Goal: Task Accomplishment & Management: Use online tool/utility

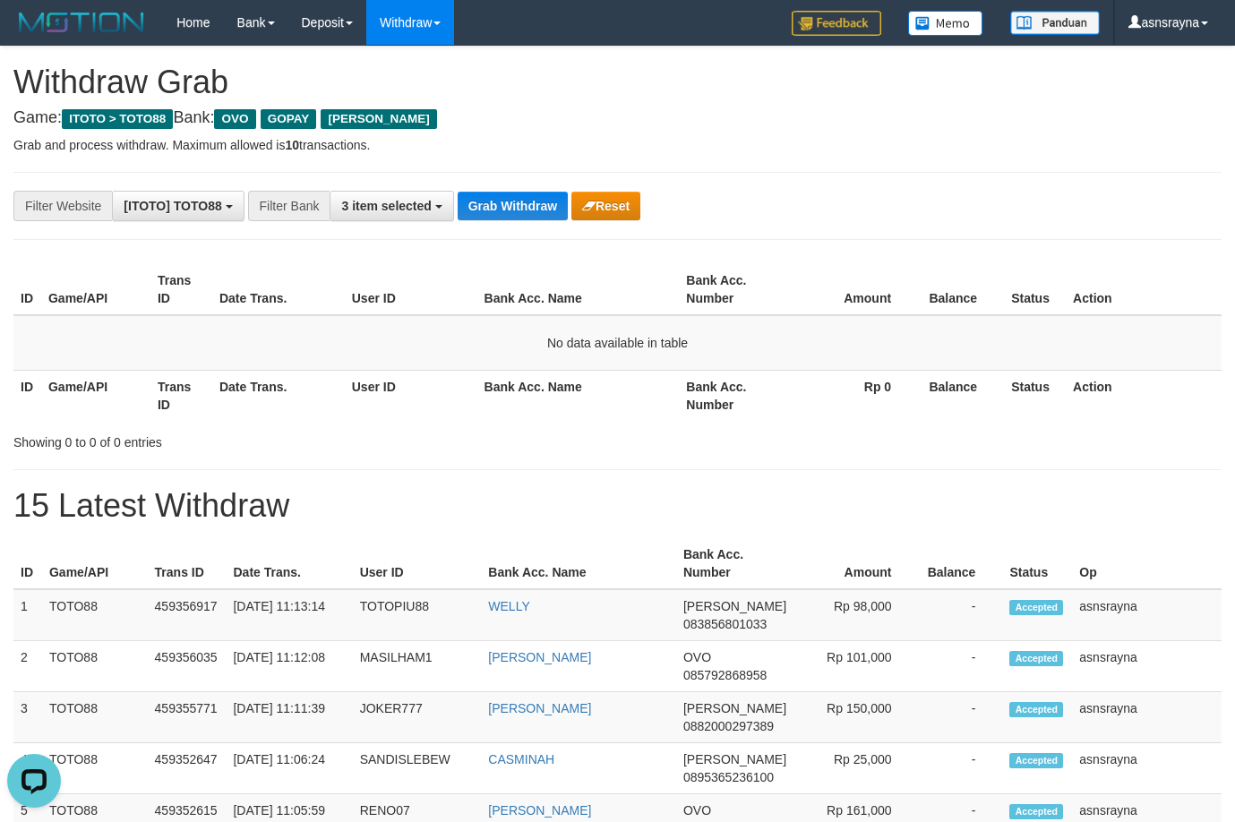
scroll to position [260, 0]
click at [555, 197] on button "Grab Withdraw" at bounding box center [513, 206] width 110 height 29
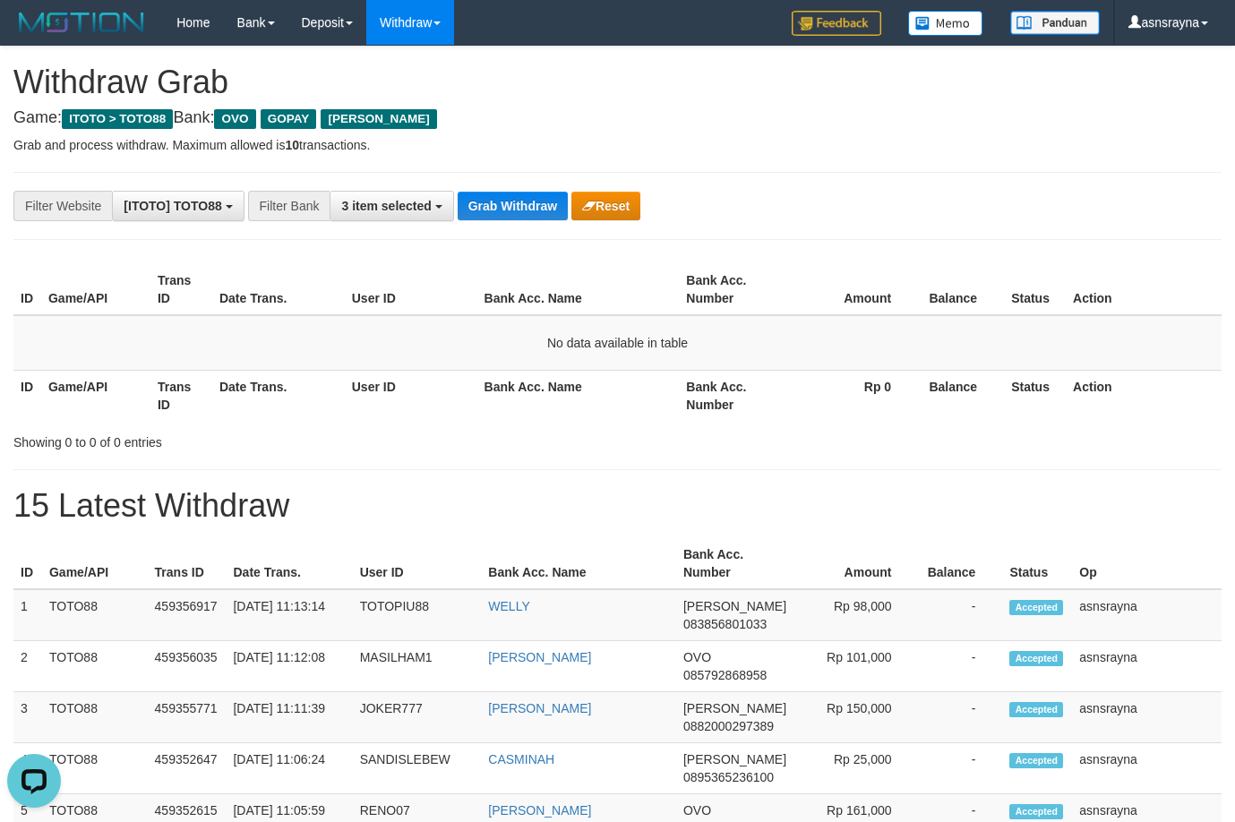
scroll to position [260, 0]
click at [550, 197] on button "Grab Withdraw" at bounding box center [513, 206] width 110 height 29
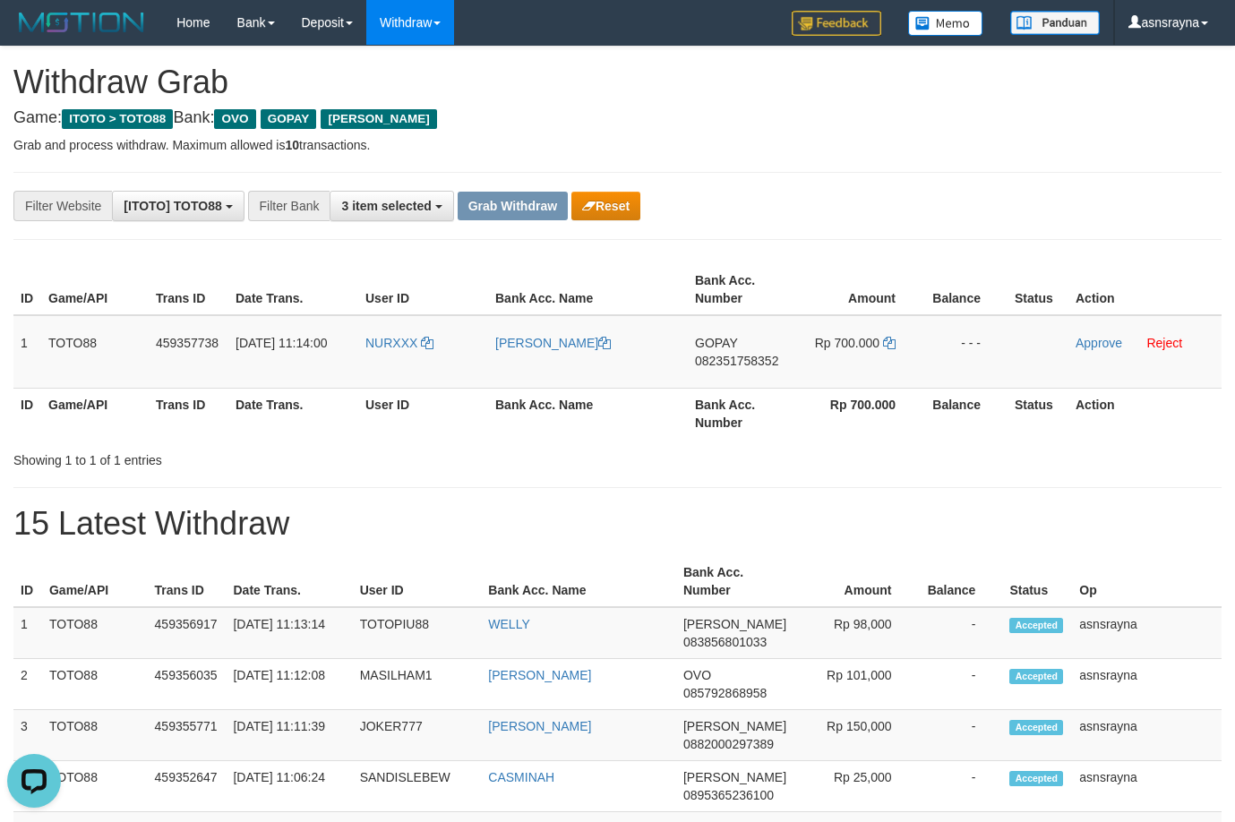
scroll to position [260, 0]
click at [748, 372] on td "GOPAY 082351758352" at bounding box center [741, 351] width 107 height 73
click at [749, 370] on td "GOPAY 082351758352" at bounding box center [741, 351] width 107 height 73
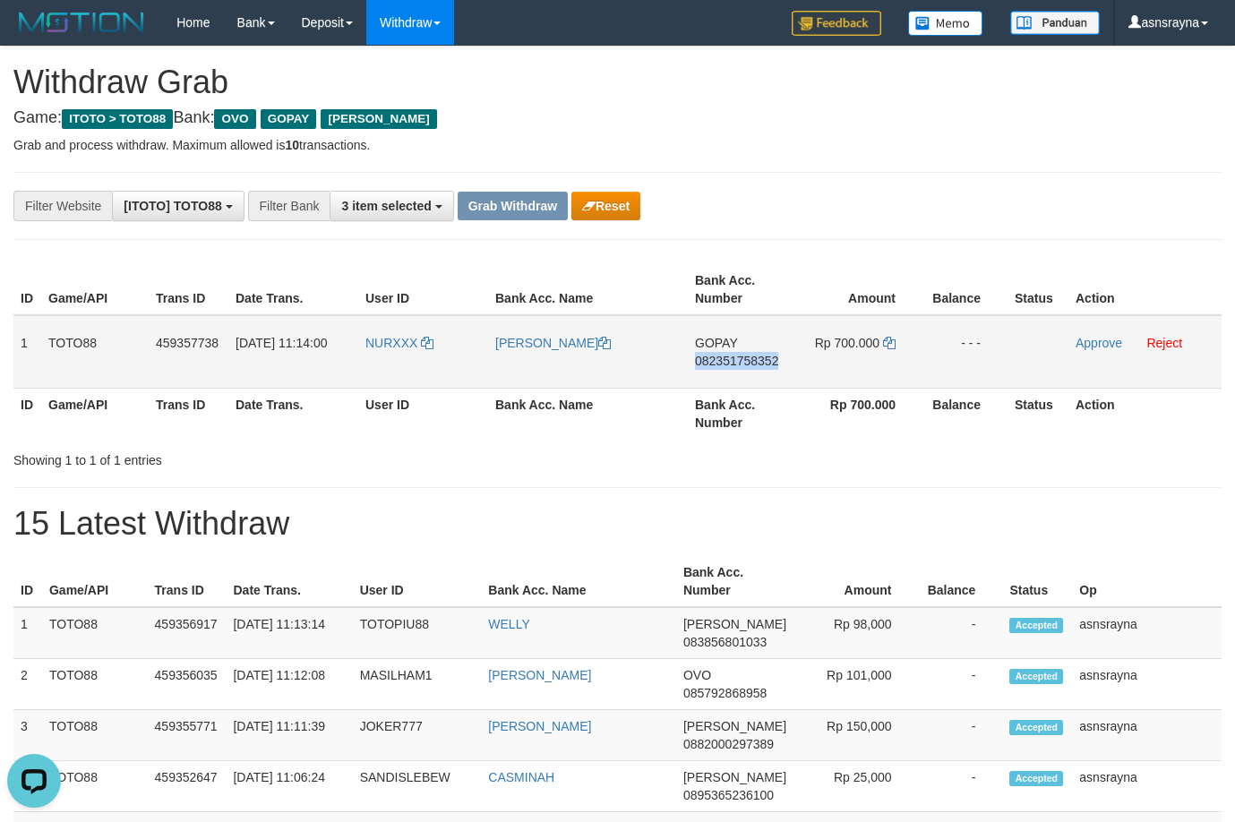
click at [749, 370] on td "GOPAY 082351758352" at bounding box center [741, 351] width 107 height 73
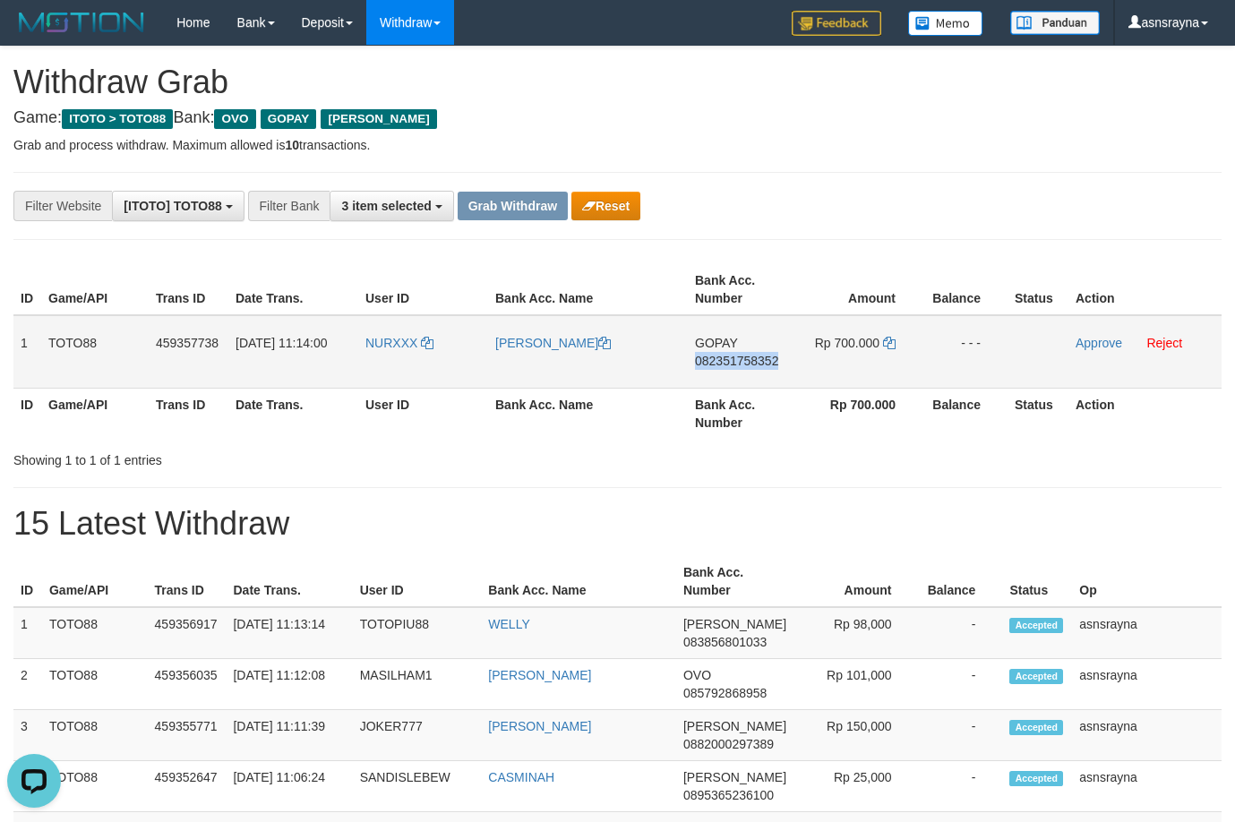
click at [749, 362] on span "082351758352" at bounding box center [736, 361] width 83 height 14
copy span "082351758352"
click at [749, 365] on span "082351758352" at bounding box center [736, 361] width 83 height 14
copy span "082351758352"
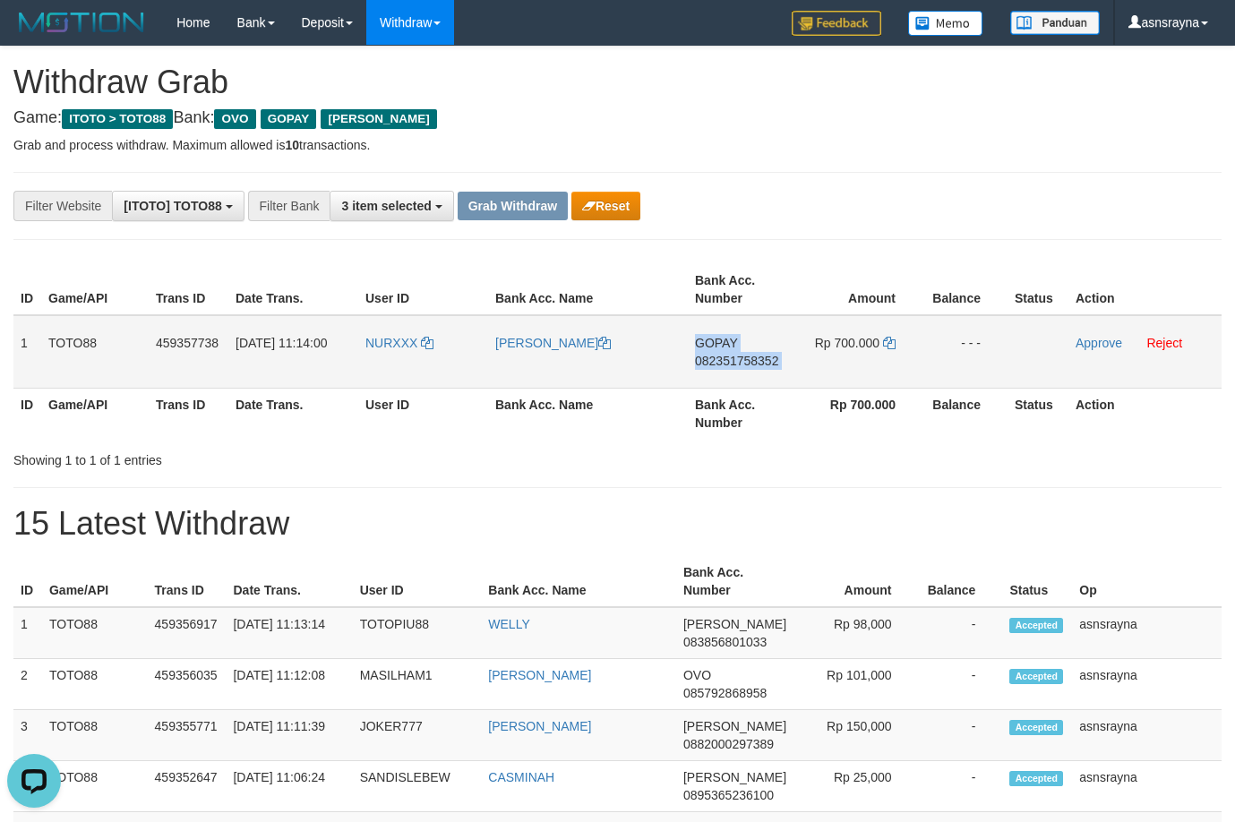
click at [749, 365] on span "082351758352" at bounding box center [736, 361] width 83 height 14
copy td "GOPAY 082351758352"
click at [749, 365] on span "082351758352" at bounding box center [736, 361] width 83 height 14
copy span "082351758352"
click at [749, 365] on span "082351758352" at bounding box center [736, 361] width 83 height 14
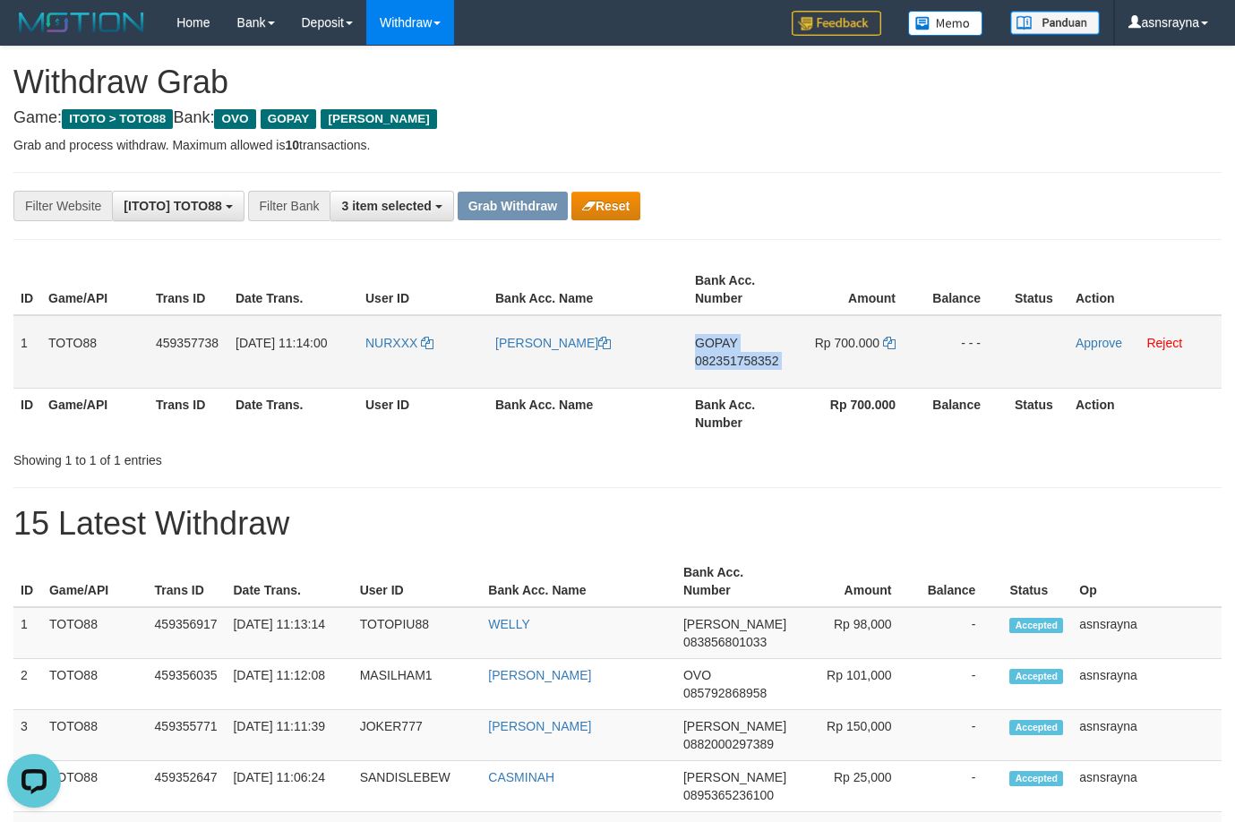
copy td "GOPAY 082351758352"
click at [749, 365] on span "082351758352" at bounding box center [736, 361] width 83 height 14
copy span "082351758352"
click at [749, 365] on span "082351758352" at bounding box center [736, 361] width 83 height 14
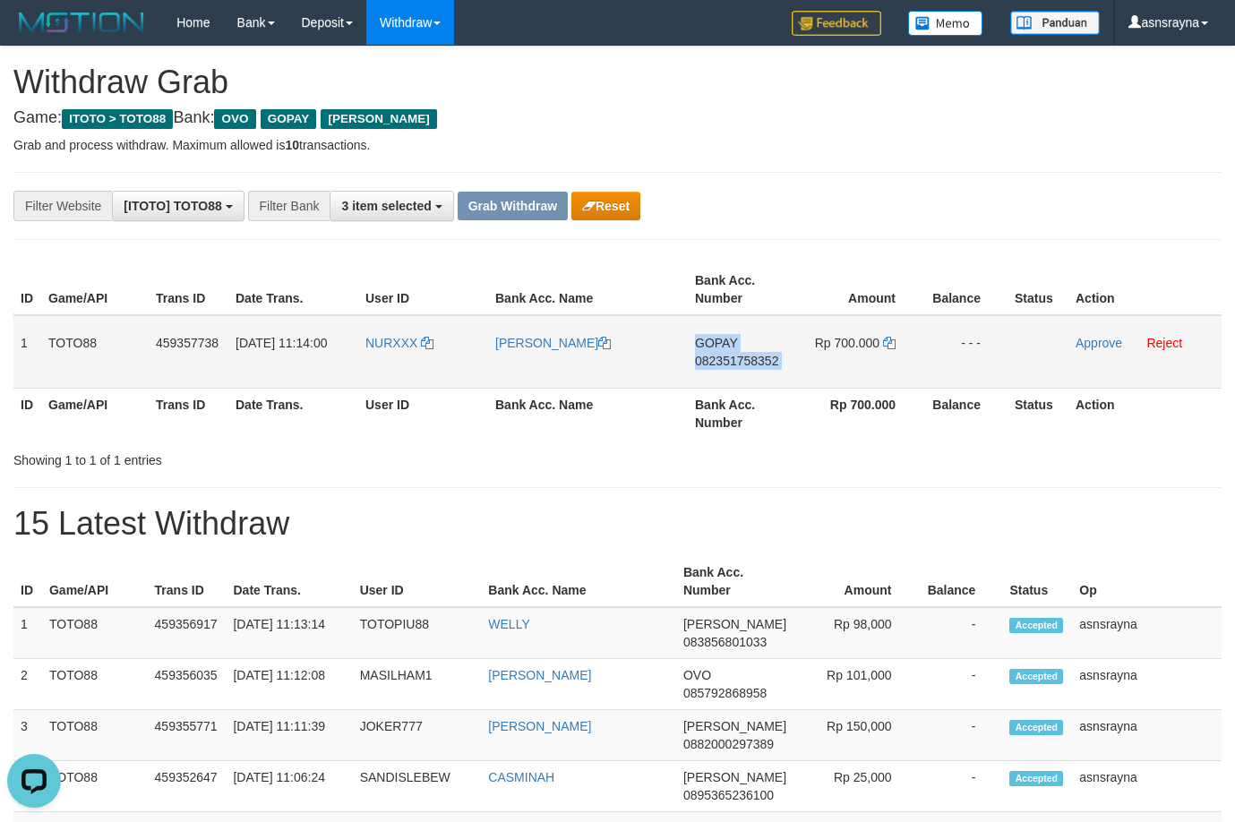
copy td "GOPAY 082351758352"
click at [749, 365] on span "082351758352" at bounding box center [736, 361] width 83 height 14
copy span "082351758352"
click at [749, 365] on span "082351758352" at bounding box center [736, 361] width 83 height 14
copy td "GOPAY 082351758352"
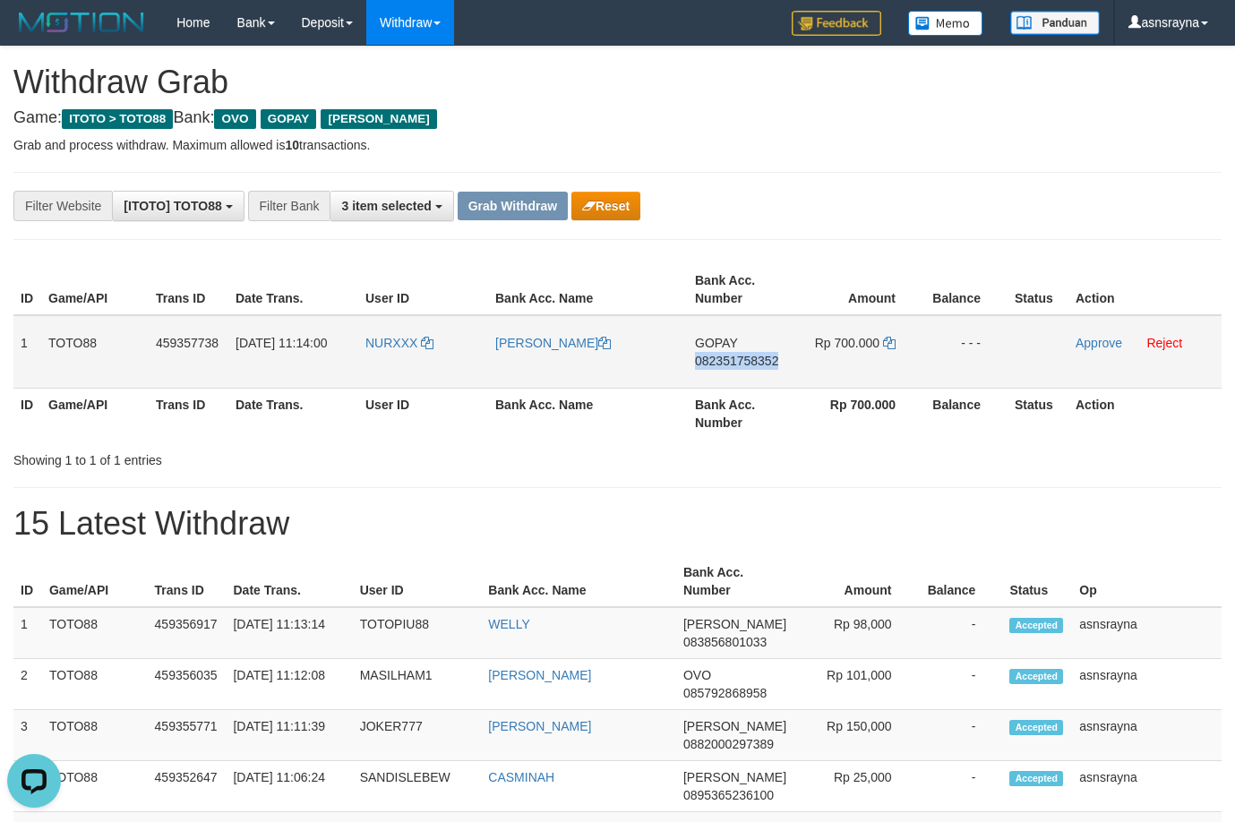
click at [749, 365] on span "082351758352" at bounding box center [736, 361] width 83 height 14
copy span "082351758352"
click at [749, 365] on span "082351758352" at bounding box center [736, 361] width 83 height 14
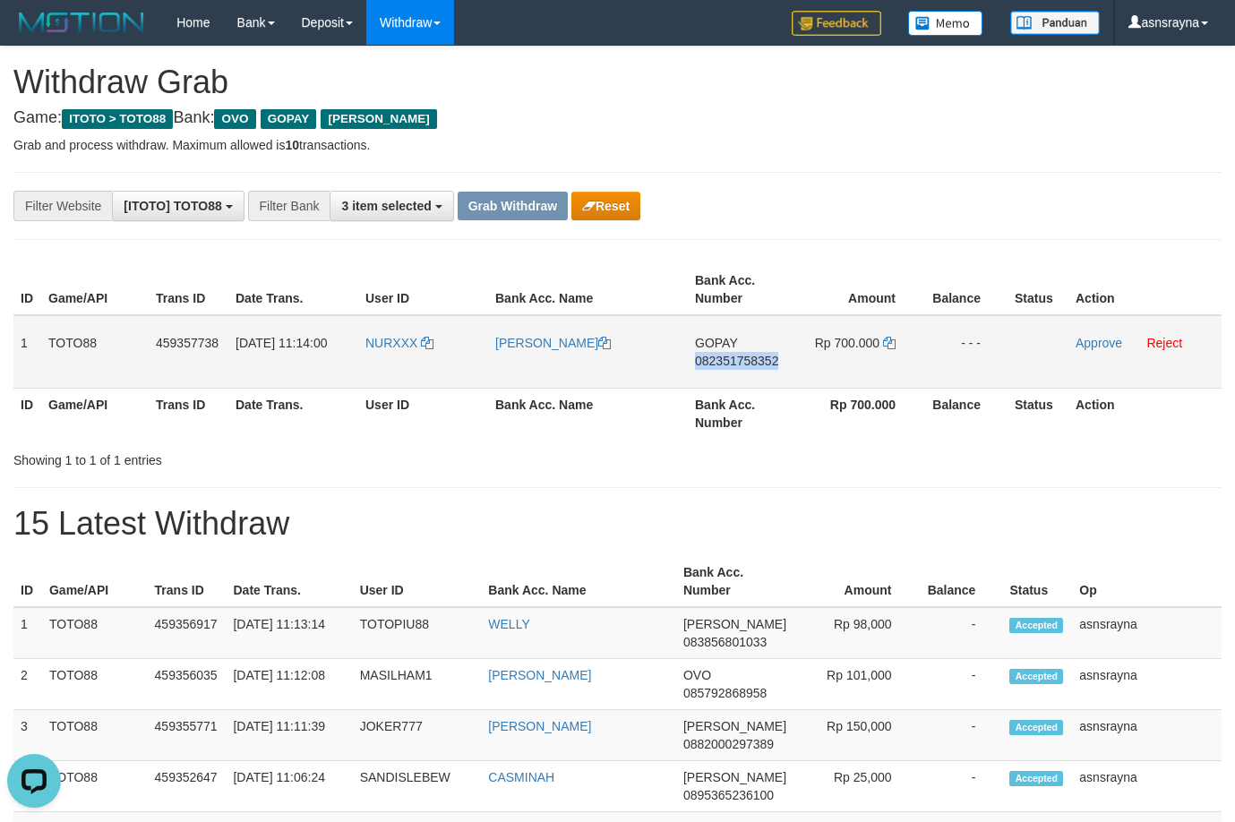
click at [749, 365] on span "082351758352" at bounding box center [736, 361] width 83 height 14
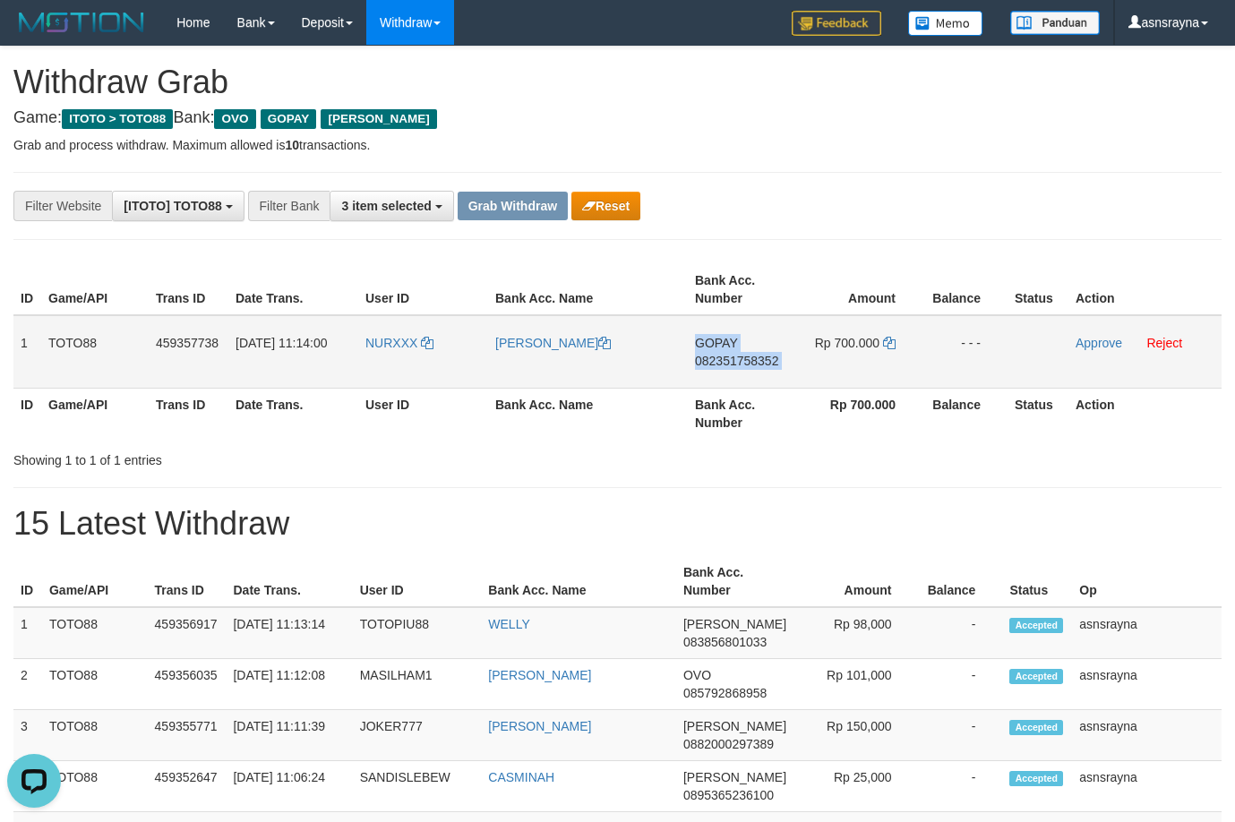
click at [749, 365] on span "082351758352" at bounding box center [736, 361] width 83 height 14
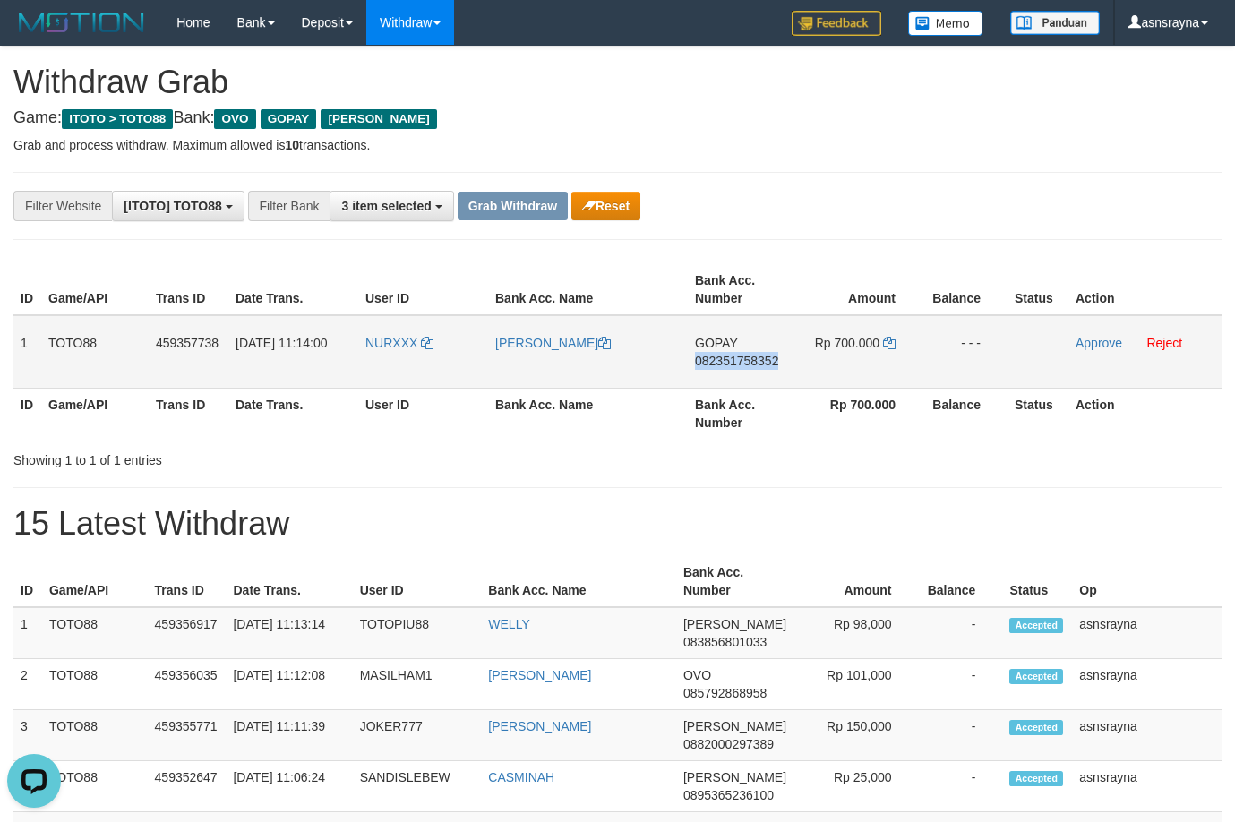
click at [749, 365] on span "082351758352" at bounding box center [736, 361] width 83 height 14
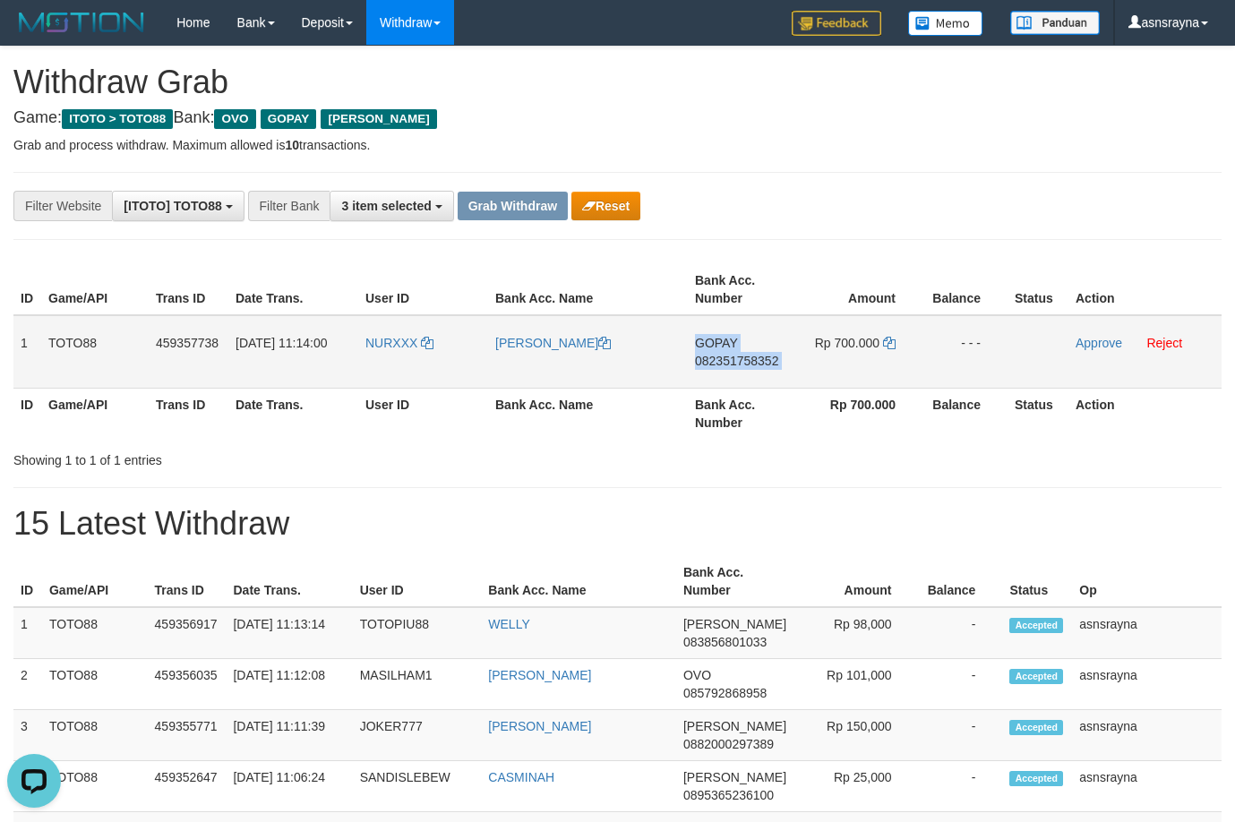
click at [749, 365] on span "082351758352" at bounding box center [736, 361] width 83 height 14
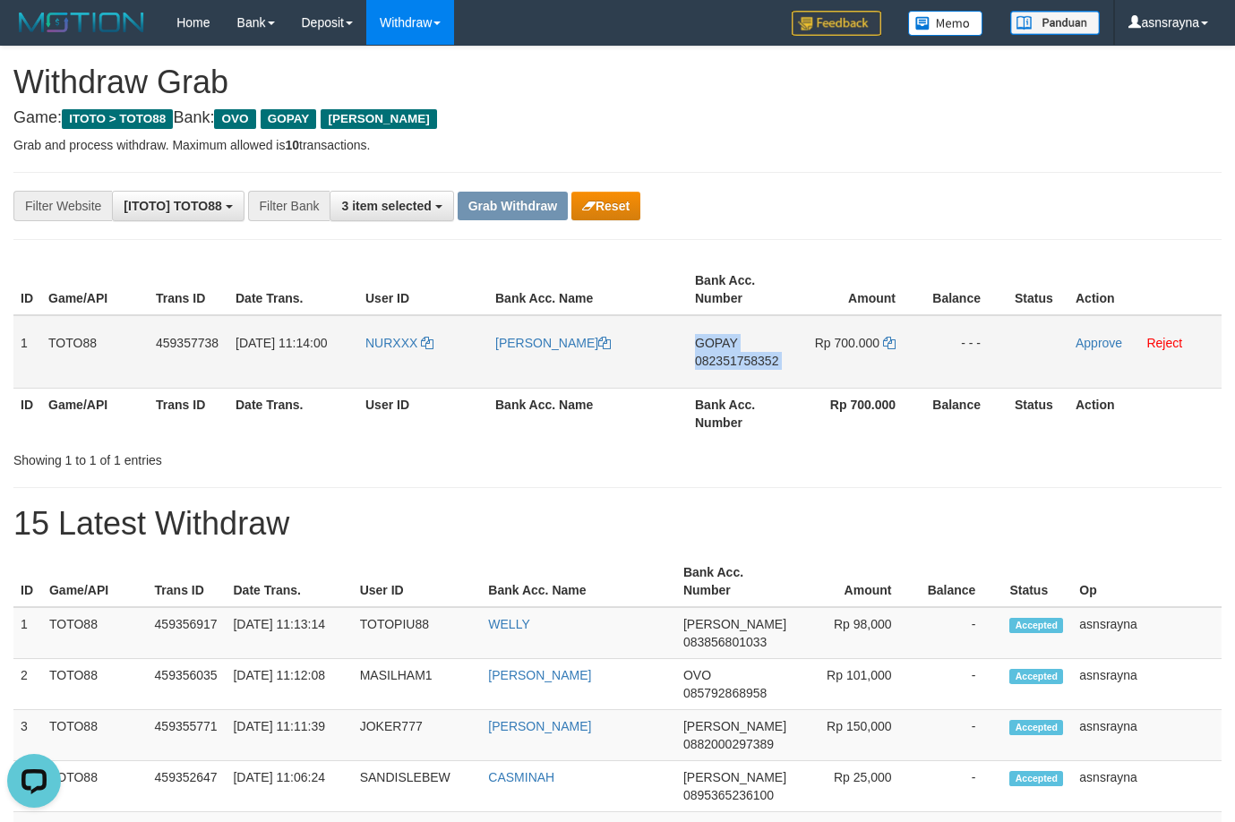
click at [749, 365] on span "082351758352" at bounding box center [736, 361] width 83 height 14
click at [1100, 339] on link "Approve" at bounding box center [1098, 343] width 47 height 14
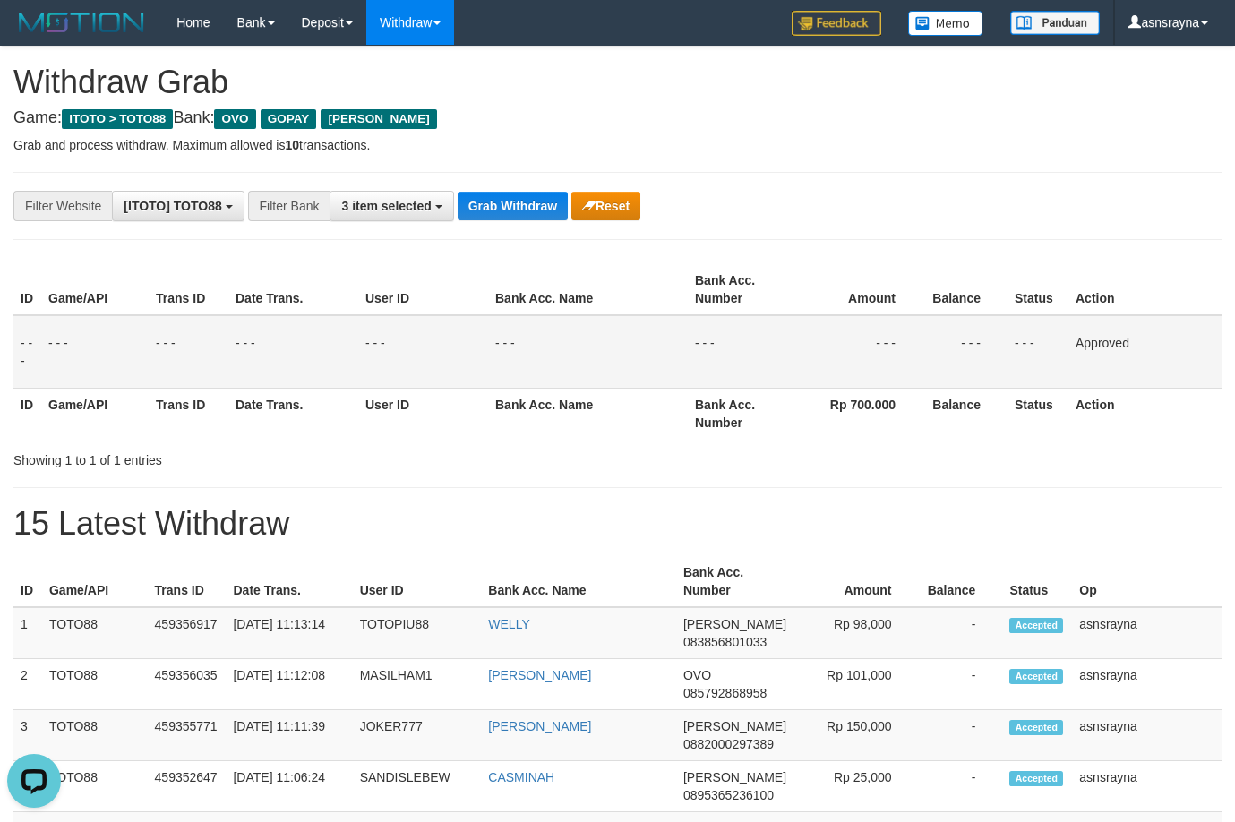
click at [508, 200] on button "Grab Withdraw" at bounding box center [513, 206] width 110 height 29
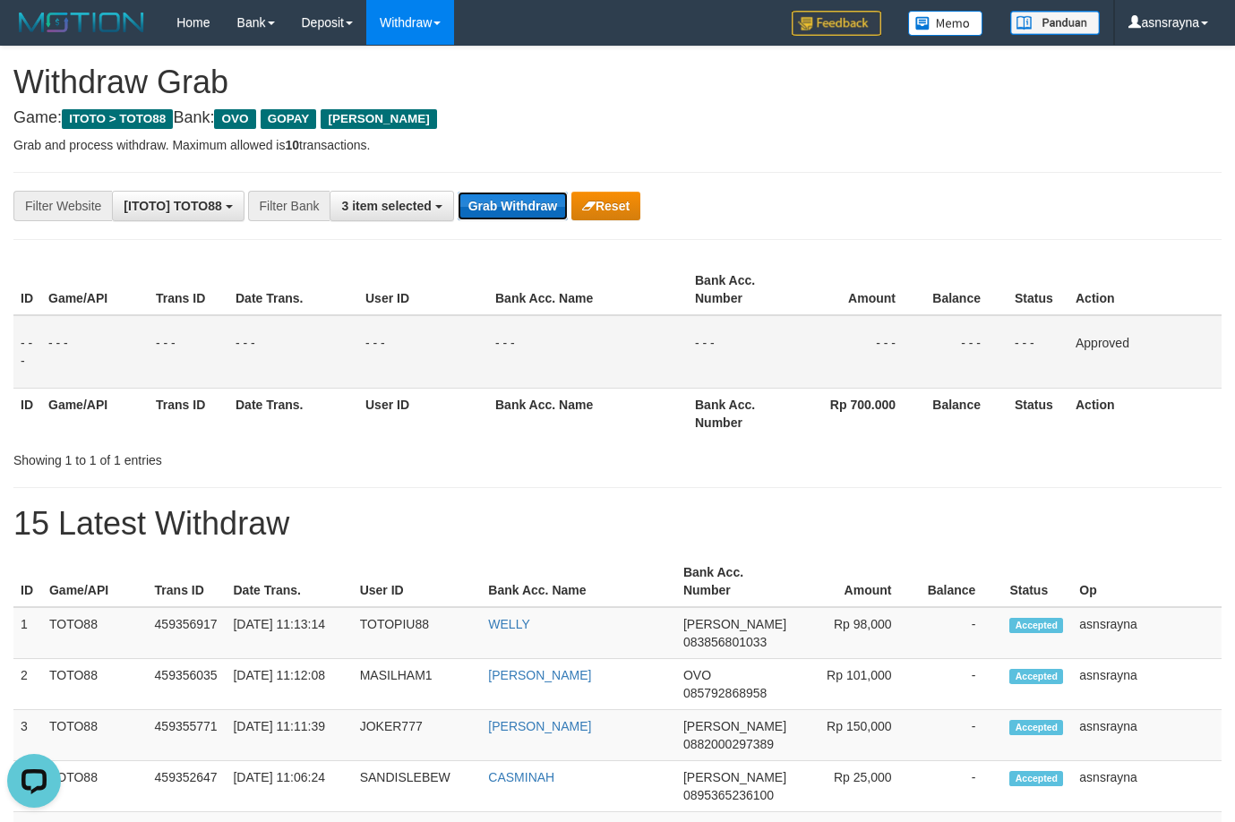
click at [509, 206] on button "Grab Withdraw" at bounding box center [513, 206] width 110 height 29
click at [510, 210] on button "Grab Withdraw" at bounding box center [513, 206] width 110 height 29
click at [515, 213] on button "Grab Withdraw" at bounding box center [513, 206] width 110 height 29
click at [517, 214] on button "Grab Withdraw" at bounding box center [513, 206] width 110 height 29
click at [518, 215] on button "Grab Withdraw" at bounding box center [513, 206] width 110 height 29
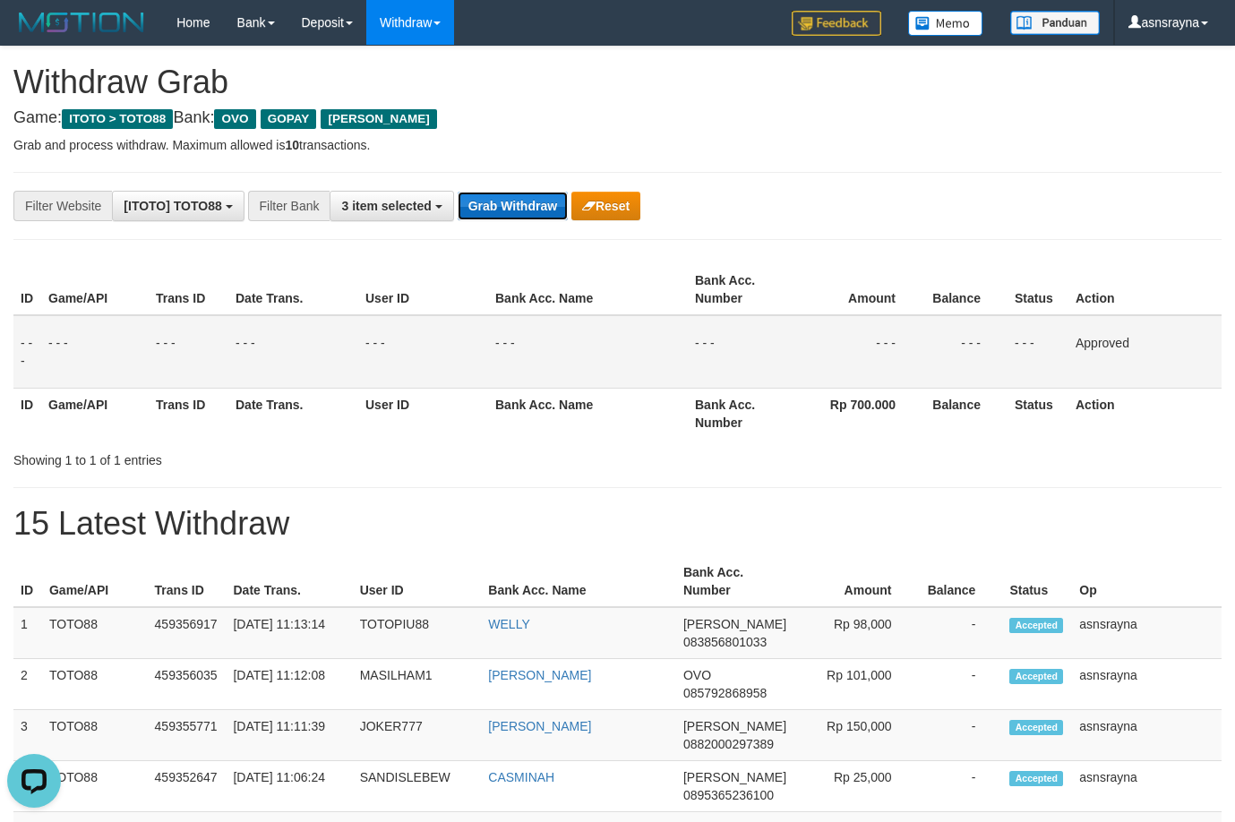
click at [518, 215] on button "Grab Withdraw" at bounding box center [513, 206] width 110 height 29
click at [521, 217] on button "Grab Withdraw" at bounding box center [513, 206] width 110 height 29
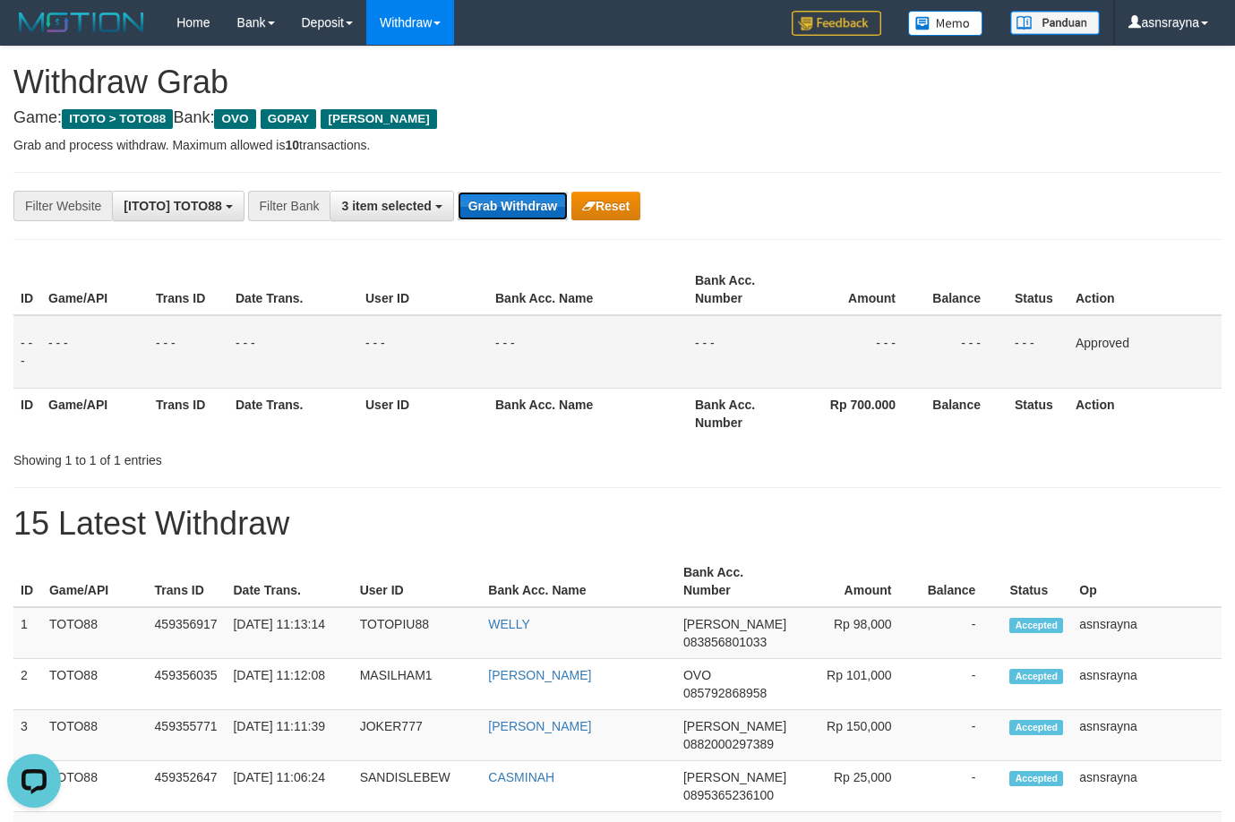
click at [521, 217] on button "Grab Withdraw" at bounding box center [513, 206] width 110 height 29
click at [523, 218] on button "Grab Withdraw" at bounding box center [513, 206] width 110 height 29
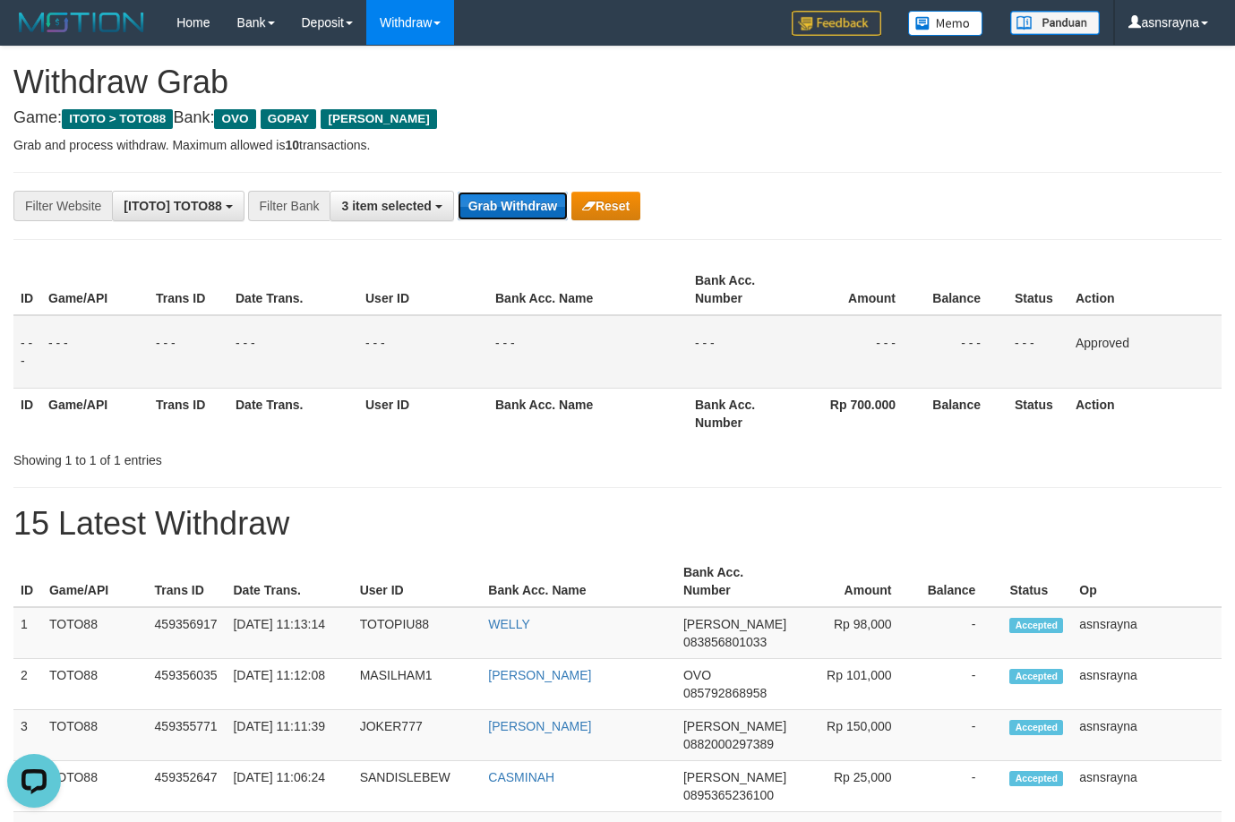
click at [524, 219] on button "Grab Withdraw" at bounding box center [513, 206] width 110 height 29
